Goal: Transaction & Acquisition: Purchase product/service

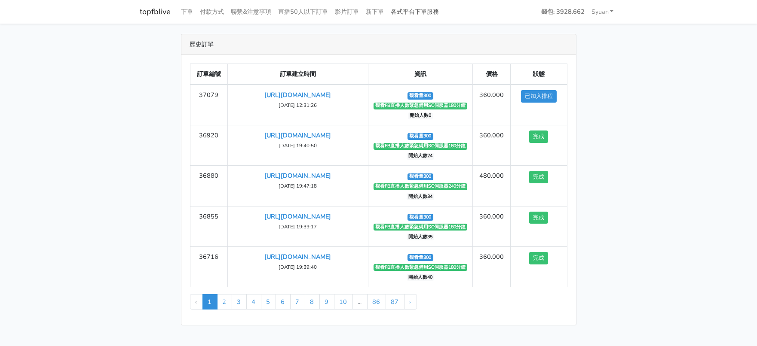
click at [443, 15] on link "各式平台下單服務" at bounding box center [415, 11] width 55 height 17
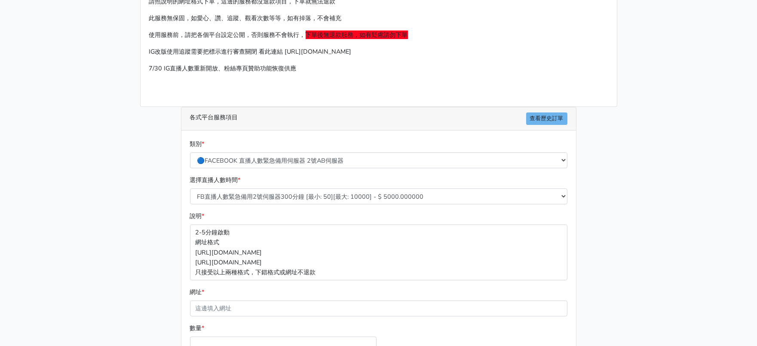
scroll to position [53, 0]
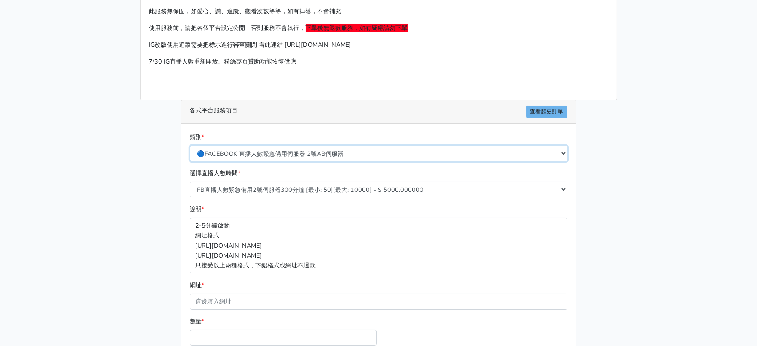
click at [321, 162] on select "🔵FACEBOOK 直播人數緊急備用伺服器 2號AB伺服器 🔵FACEBOOK 網軍專用貼文留言 安全保密 🔵FACEBOOK 直播人數緊急備用伺服器 J1 …" at bounding box center [378, 154] width 377 height 16
select select "🔵台灣帳號FACEBOOK按讚、表情、分享、社團、追蹤服務"
click at [190, 162] on select "🔵FACEBOOK 直播人數緊急備用伺服器 2號AB伺服器 🔵FACEBOOK 網軍專用貼文留言 安全保密 🔵FACEBOOK 直播人數緊急備用伺服器 J1 …" at bounding box center [378, 154] width 377 height 16
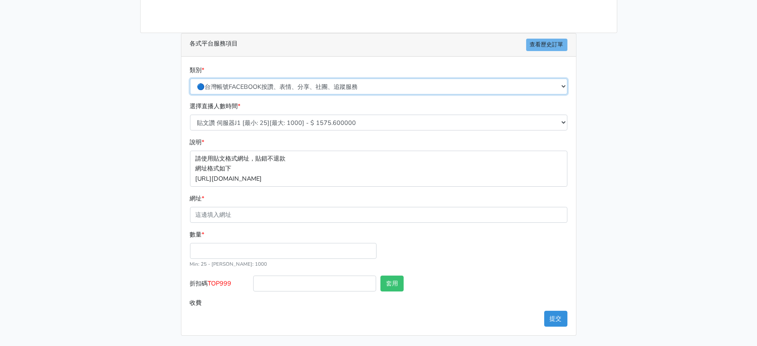
scroll to position [161, 0]
click at [335, 79] on select "🔵FACEBOOK 直播人數緊急備用伺服器 2號AB伺服器 🔵FACEBOOK 網軍專用貼文留言 安全保密 🔵FACEBOOK 直播人數緊急備用伺服器 J1 …" at bounding box center [378, 87] width 377 height 16
click at [336, 79] on select "🔵FACEBOOK 直播人數緊急備用伺服器 2號AB伺服器 🔵FACEBOOK 網軍專用貼文留言 安全保密 🔵FACEBOOK 直播人數緊急備用伺服器 J1 …" at bounding box center [378, 87] width 377 height 16
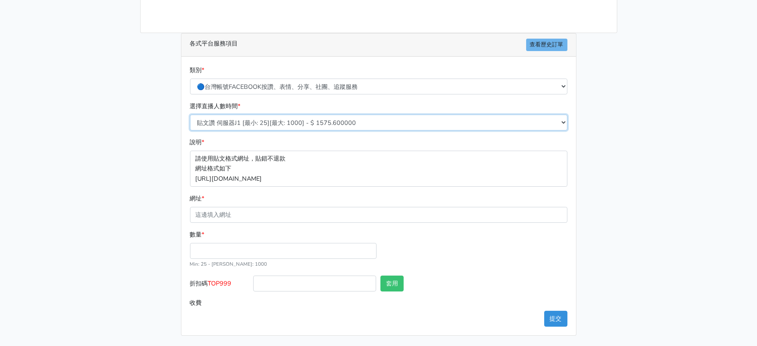
click at [320, 115] on select "貼文讚 伺服器J1 [最小: 25][最大: 1000] - $ 1575.600000 FB粉絲專頁讚 只有讚沒有追蹤 [最小: 100][最大: 1000…" at bounding box center [378, 123] width 377 height 16
click at [321, 115] on select "貼文讚 伺服器J1 [最小: 25][最大: 1000] - $ 1575.600000 FB粉絲專頁讚 只有讚沒有追蹤 [最小: 100][最大: 1000…" at bounding box center [378, 123] width 377 height 16
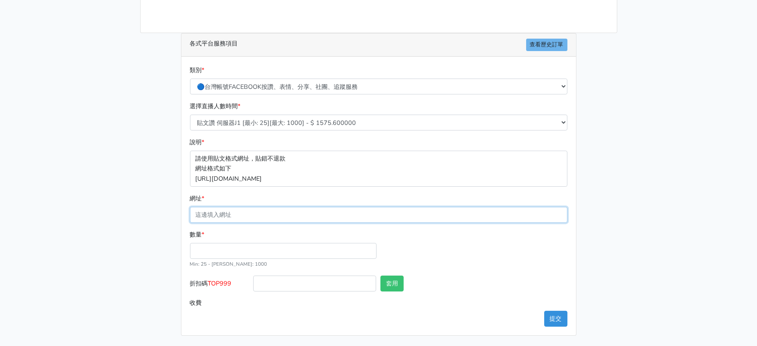
paste input "[URL][DOMAIN_NAME]"
type input "[URL][DOMAIN_NAME]"
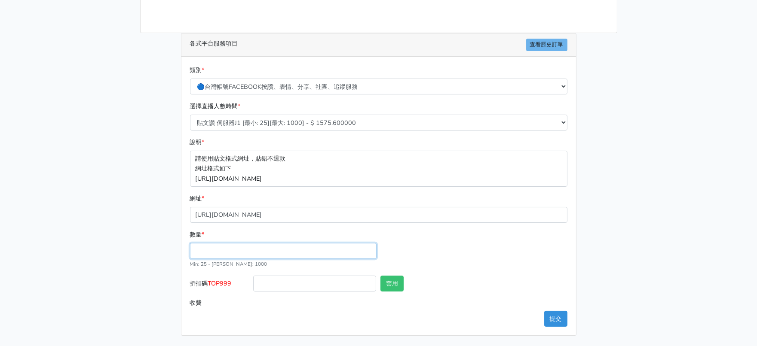
click at [233, 243] on input "數量 *" at bounding box center [283, 251] width 187 height 16
type input "200"
type input "315.000"
click at [453, 253] on div "數量 * 200 Min: 25 - Max: 1000" at bounding box center [379, 253] width 382 height 46
drag, startPoint x: 244, startPoint y: 242, endPoint x: 94, endPoint y: 238, distance: 149.6
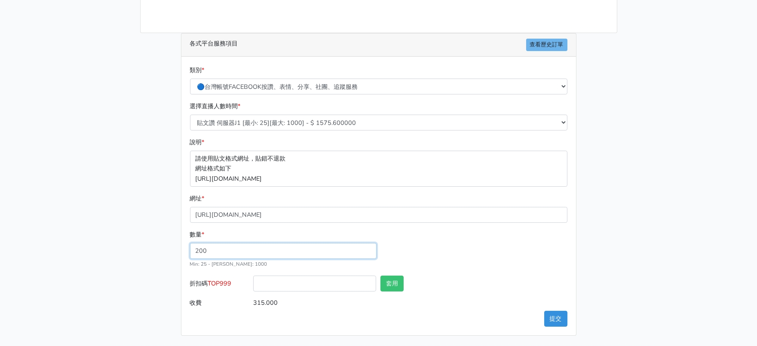
click at [118, 239] on main "請照說明的網址格式下單，這邊的服務都沒退款項目，下單就無法退款 此服務無保固，如愛心、讚、追蹤、觀看次數等等，如有掉落，不會補充 使用服務前，請把各個平台設定…" at bounding box center [378, 124] width 757 height 443
type input "100"
type input "157.500"
click at [535, 230] on div "數量 * 100 Min: 25 - Max: 1000" at bounding box center [379, 253] width 382 height 46
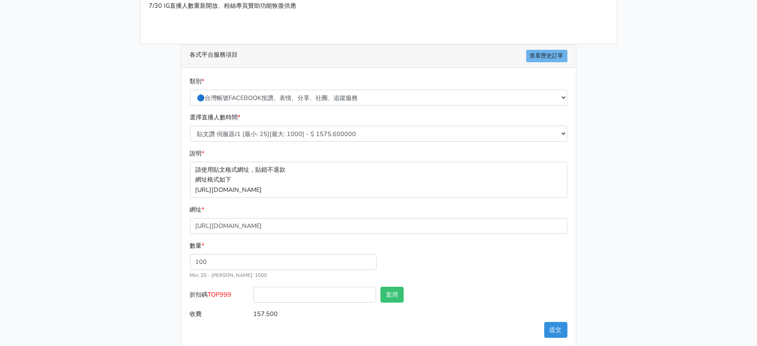
scroll to position [92, 0]
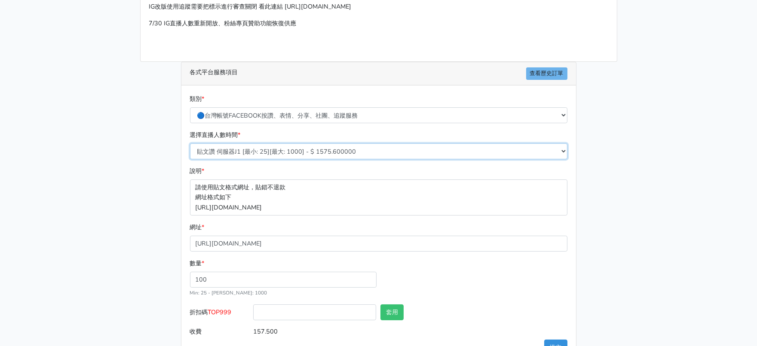
click at [321, 159] on select "貼文讚 伺服器J1 [最小: 25][最大: 1000] - $ 1575.600000 FB粉絲專頁讚 只有讚沒有追蹤 [最小: 100][最大: 1000…" at bounding box center [378, 152] width 377 height 16
select select "269"
click at [190, 159] on select "貼文讚 伺服器J1 [最小: 25][最大: 1000] - $ 1575.600000 FB粉絲專頁讚 只有讚沒有追蹤 [最小: 100][最大: 1000…" at bounding box center [378, 152] width 377 height 16
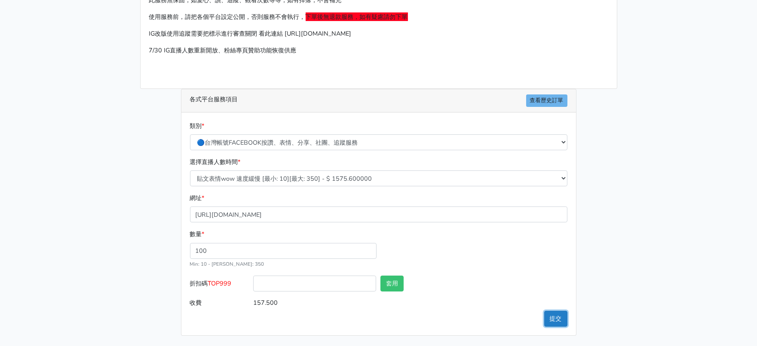
click at [555, 327] on button "提交" at bounding box center [555, 319] width 23 height 16
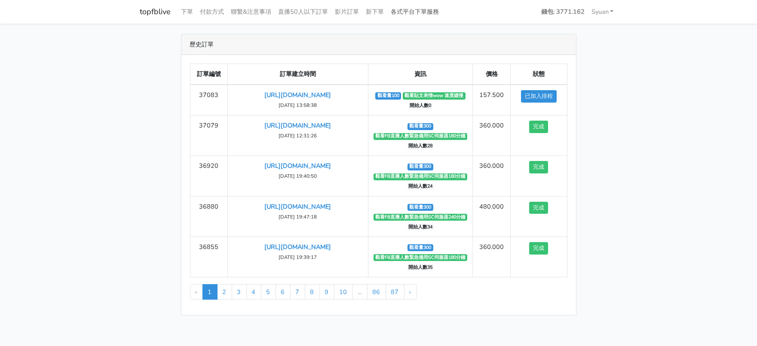
click at [443, 12] on link "各式平台下單服務" at bounding box center [415, 11] width 55 height 17
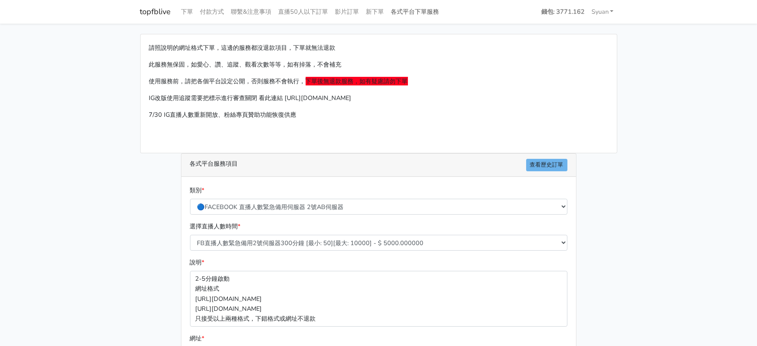
click at [443, 16] on link "各式平台下單服務" at bounding box center [415, 11] width 55 height 17
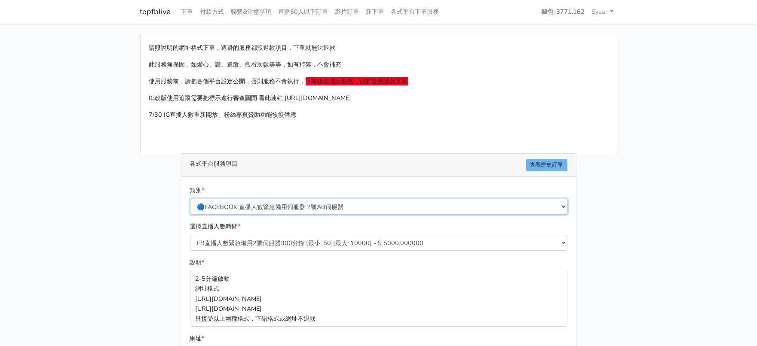
click at [294, 215] on select "🔵FACEBOOK 直播人數緊急備用伺服器 2號AB伺服器 🔵FACEBOOK 網軍專用貼文留言 安全保密 🔵FACEBOOK 直播人數緊急備用伺服器 J1 …" at bounding box center [378, 207] width 377 height 16
click at [190, 215] on select "🔵FACEBOOK 直播人數緊急備用伺服器 2號AB伺服器 🔵FACEBOOK 網軍專用貼文留言 安全保密 🔵FACEBOOK 直播人數緊急備用伺服器 J1 …" at bounding box center [378, 207] width 377 height 16
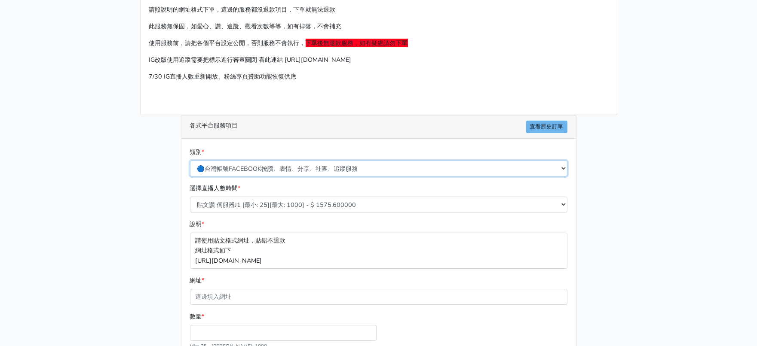
scroll to position [161, 0]
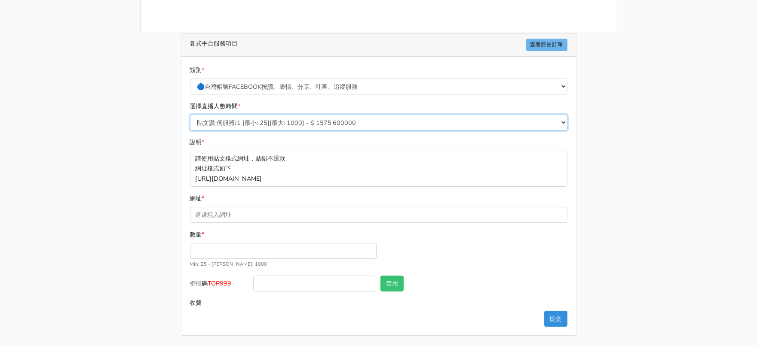
click at [290, 115] on select "貼文讚 伺服器J1 [最小: 25][最大: 1000] - $ 1575.600000 FB粉絲專頁讚 只有讚沒有追蹤 [最小: 100][最大: 1000…" at bounding box center [378, 123] width 377 height 16
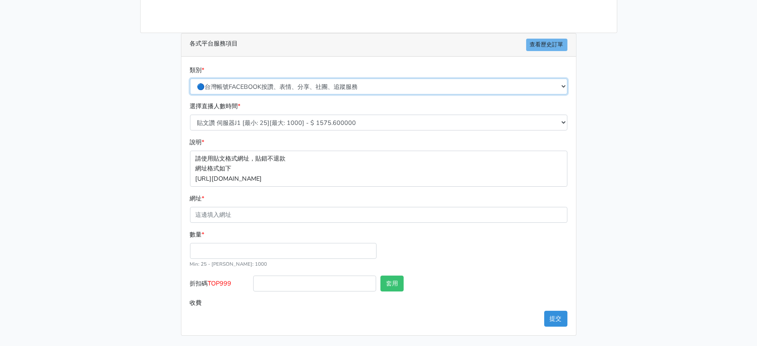
click at [297, 79] on select "🔵FACEBOOK 直播人數緊急備用伺服器 2號AB伺服器 🔵FACEBOOK 網軍專用貼文留言 安全保密 🔵FACEBOOK 直播人數緊急備用伺服器 J1 …" at bounding box center [378, 87] width 377 height 16
click at [190, 79] on select "🔵FACEBOOK 直播人數緊急備用伺服器 2號AB伺服器 🔵FACEBOOK 網軍專用貼文留言 安全保密 🔵FACEBOOK 直播人數緊急備用伺服器 J1 …" at bounding box center [378, 87] width 377 height 16
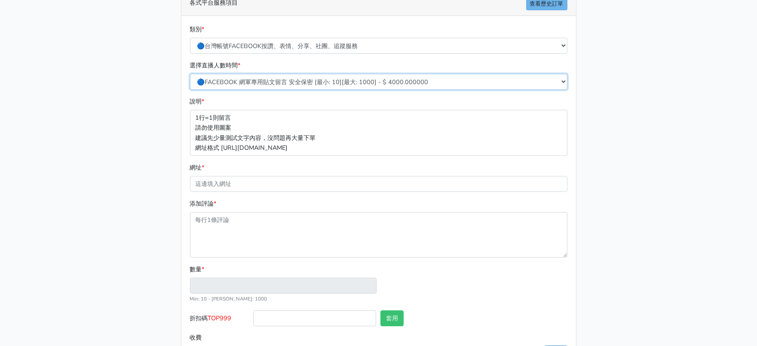
click at [272, 90] on select "🔵FACEBOOK 網軍專用貼文留言 安全保密 [最小: 10][最大: 1000] - $ 4000.000000 🔵FACEBOOK 網軍專用貼文留言 安…" at bounding box center [378, 82] width 377 height 16
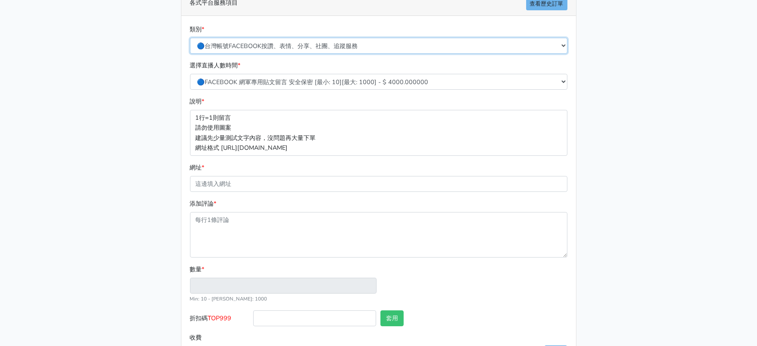
click at [282, 54] on select "🔵FACEBOOK 直播人數緊急備用伺服器 2號AB伺服器 🔵FACEBOOK 網軍專用貼文留言 安全保密 🔵FACEBOOK 直播人數緊急備用伺服器 J1 …" at bounding box center [378, 46] width 377 height 16
click at [190, 54] on select "🔵FACEBOOK 直播人數緊急備用伺服器 2號AB伺服器 🔵FACEBOOK 網軍專用貼文留言 安全保密 🔵FACEBOOK 直播人數緊急備用伺服器 J1 …" at bounding box center [378, 46] width 377 height 16
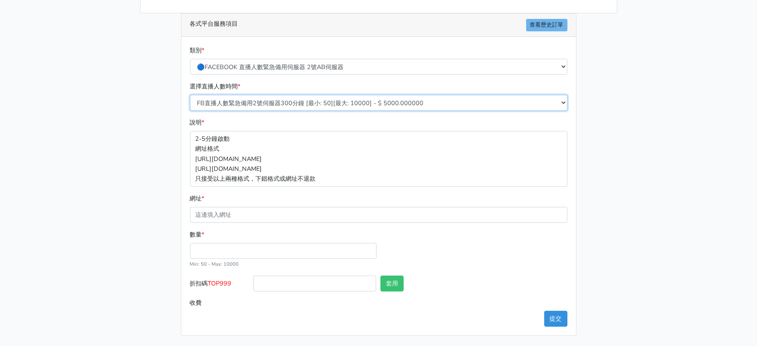
click at [290, 110] on select "FB直播人數緊急備用2號伺服器300分鐘 [最小: 50][最大: 10000] - $ 5000.000000 FB直播人數緊急備用2號伺服器60分鐘 [最…" at bounding box center [378, 103] width 377 height 16
click at [290, 109] on select "FB直播人數緊急備用2號伺服器300分鐘 [最小: 50][最大: 10000] - $ 5000.000000 FB直播人數緊急備用2號伺服器60分鐘 [最…" at bounding box center [378, 103] width 377 height 16
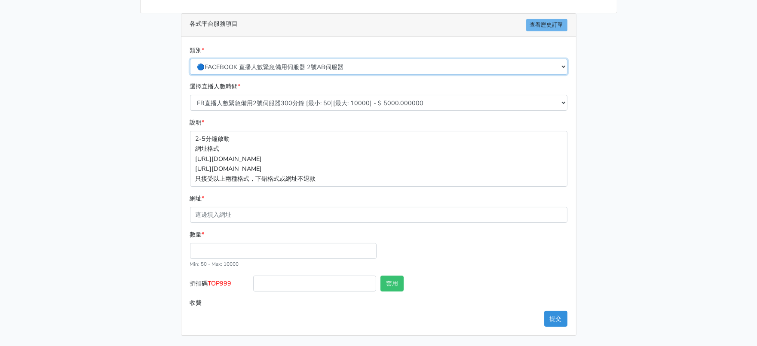
click at [302, 69] on select "🔵FACEBOOK 直播人數緊急備用伺服器 2號AB伺服器 🔵FACEBOOK 網軍專用貼文留言 安全保密 🔵FACEBOOK 直播人數緊急備用伺服器 J1 …" at bounding box center [378, 67] width 377 height 16
select select "🔵FACEBOOK按讚-追蹤-評論-社團成員-影片觀看-短影片觀看"
click at [190, 62] on select "🔵FACEBOOK 直播人數緊急備用伺服器 2號AB伺服器 🔵FACEBOOK 網軍專用貼文留言 安全保密 🔵FACEBOOK 直播人數緊急備用伺服器 J1 …" at bounding box center [378, 67] width 377 height 16
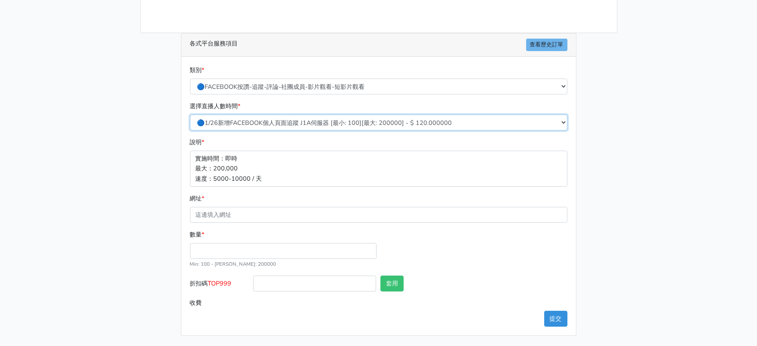
click at [295, 115] on select "🔵1/26新增FACEBOOK個人頁面追蹤 J1A伺服器 [最小: 100][最大: 200000] - $ 120.000000 🔵增加社團成員數 伺服器J…" at bounding box center [378, 123] width 377 height 16
select select "505"
click at [190, 115] on select "🔵1/26新增FACEBOOK個人頁面追蹤 J1A伺服器 [最小: 100][最大: 200000] - $ 120.000000 🔵增加社團成員數 伺服器J…" at bounding box center [378, 123] width 377 height 16
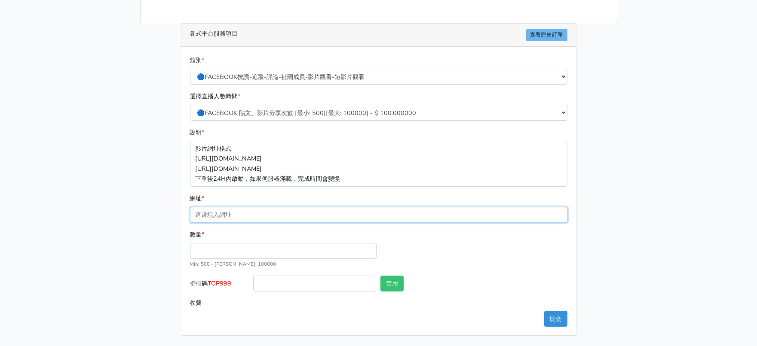
drag, startPoint x: 239, startPoint y: 216, endPoint x: 232, endPoint y: 223, distance: 9.4
paste input "[URL][DOMAIN_NAME]"
type input "[URL][DOMAIN_NAME]"
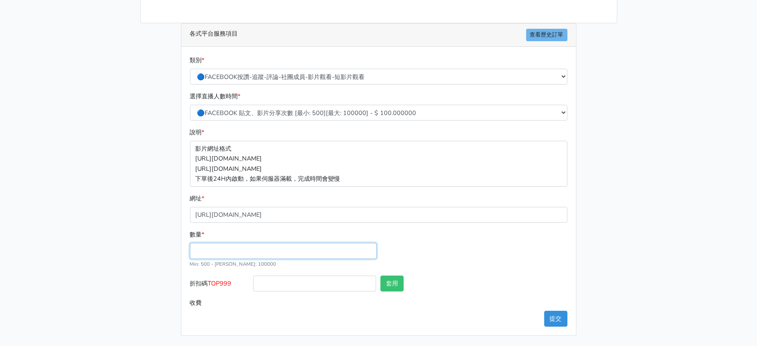
click at [253, 259] on input "數量 *" at bounding box center [283, 251] width 187 height 16
type input "50"
type input "5.000"
click at [549, 261] on div "數量 * 50 Min: 500 - Max: 100000" at bounding box center [379, 253] width 382 height 46
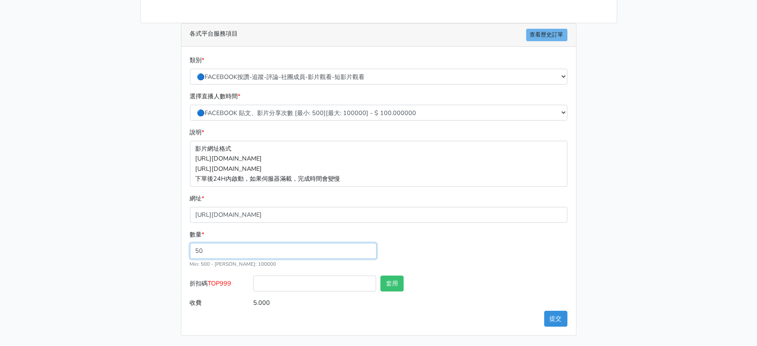
drag, startPoint x: 233, startPoint y: 239, endPoint x: 37, endPoint y: 242, distance: 196.4
click at [88, 244] on main "請照說明的網址格式下單，這邊的服務都沒退款項目，下單就無法退款 此服務無保固，如愛心、讚、追蹤、觀看次數等等，如有掉落，不會補充 使用服務前，請把各個平台設定…" at bounding box center [378, 119] width 757 height 453
type input "100"
type input "10.000"
click at [468, 265] on div "數量 * 100 Min: 500 - Max: 100000" at bounding box center [379, 253] width 382 height 46
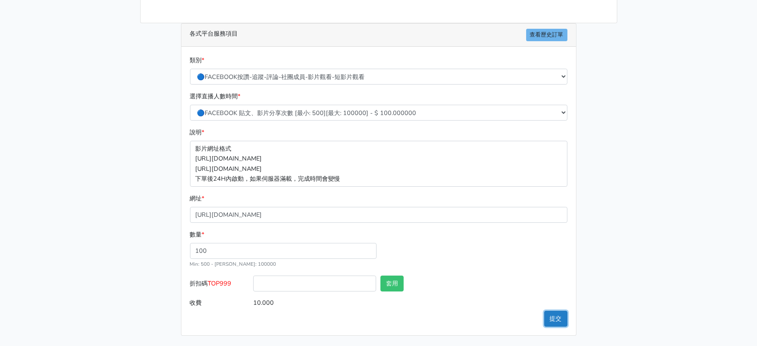
click at [548, 311] on button "提交" at bounding box center [555, 319] width 23 height 16
click at [256, 243] on input "100" at bounding box center [283, 251] width 187 height 16
drag, startPoint x: 256, startPoint y: 241, endPoint x: 30, endPoint y: 240, distance: 226.0
click at [55, 240] on main "請照說明的網址格式下單，這邊的服務都沒退款項目，下單就無法退款 此服務無保固，如愛心、讚、追蹤、觀看次數等等，如有掉落，不會補充 使用服務前，請把各個平台設定…" at bounding box center [378, 119] width 757 height 453
type input "500"
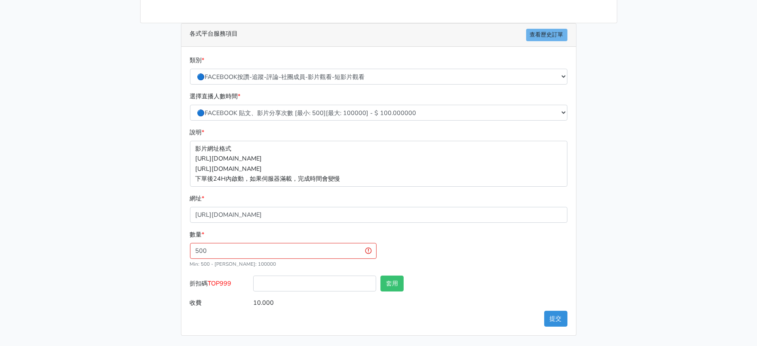
type input "50.000"
click at [503, 253] on div "數量 * 500 Min: 500 - Max: 100000" at bounding box center [379, 253] width 382 height 46
click at [555, 316] on button "提交" at bounding box center [555, 319] width 23 height 16
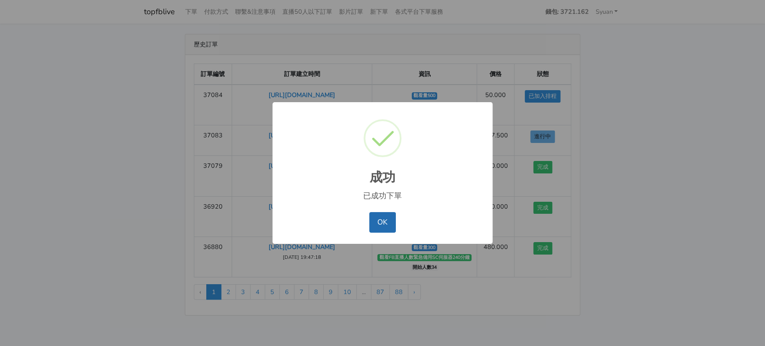
click at [384, 223] on button "OK" at bounding box center [382, 222] width 26 height 21
